Goal: Navigation & Orientation: Find specific page/section

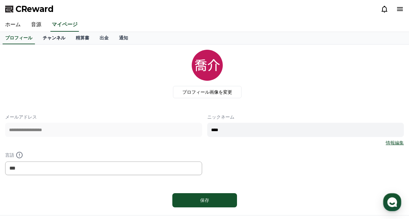
click at [53, 38] on link "チャンネル" at bounding box center [54, 38] width 33 height 12
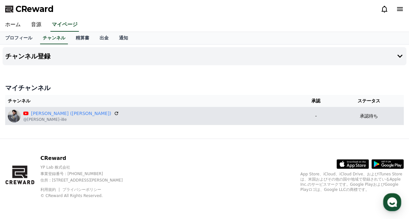
click at [376, 122] on td "承認待ち" at bounding box center [369, 116] width 70 height 18
click at [113, 112] on icon at bounding box center [116, 114] width 6 height 6
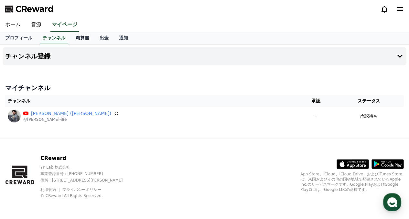
click at [70, 42] on link "精算書" at bounding box center [82, 38] width 24 height 12
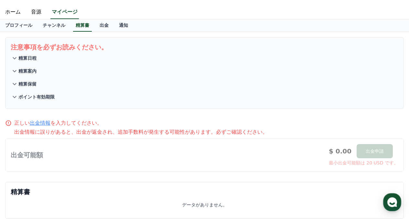
scroll to position [1, 0]
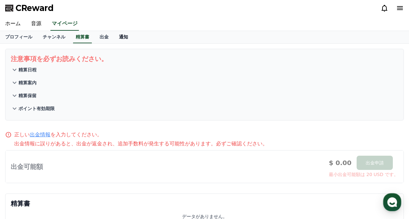
click at [114, 35] on link "通知" at bounding box center [123, 37] width 19 height 12
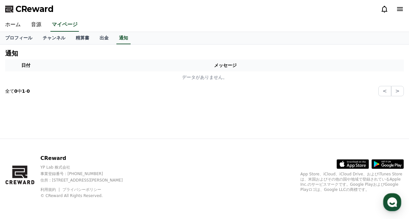
click at [30, 92] on strong "0" at bounding box center [28, 91] width 3 height 5
click at [404, 92] on div "通知 日付 メッセージ データがありません。 全て 0 中 1 - 0 < >" at bounding box center [205, 73] width 404 height 52
click at [402, 93] on button ">" at bounding box center [397, 91] width 13 height 10
click at [387, 94] on button "<" at bounding box center [384, 91] width 13 height 10
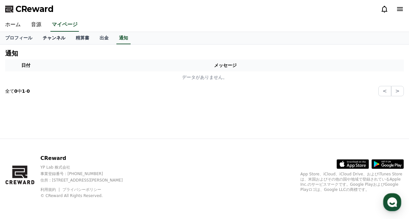
click at [48, 37] on link "チャンネル" at bounding box center [54, 38] width 33 height 12
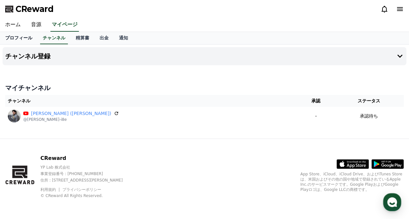
click at [9, 37] on link "プロフィール" at bounding box center [19, 38] width 38 height 12
